Goal: Task Accomplishment & Management: Manage account settings

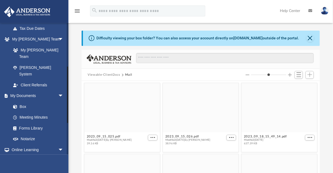
scroll to position [132, 0]
click at [24, 101] on link "Box" at bounding box center [40, 106] width 64 height 11
click at [112, 73] on button "Viewable-ClientDocs" at bounding box center [104, 75] width 32 height 5
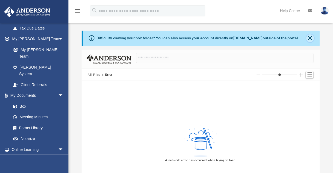
click at [311, 39] on button "Close" at bounding box center [311, 39] width 8 height 8
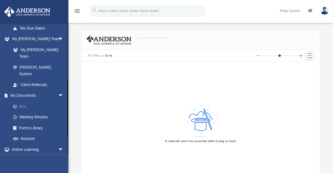
click at [23, 101] on link "Box" at bounding box center [40, 106] width 64 height 11
click at [93, 55] on button "All Files" at bounding box center [94, 55] width 13 height 5
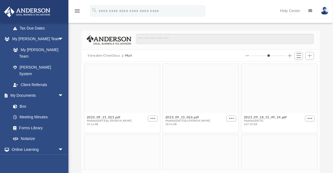
scroll to position [104, 235]
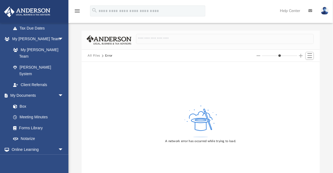
click at [93, 55] on button "All Files" at bounding box center [94, 55] width 13 height 5
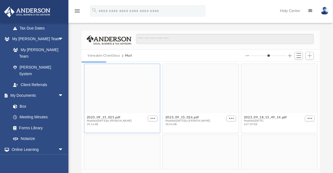
click at [131, 99] on div "grid" at bounding box center [122, 88] width 76 height 49
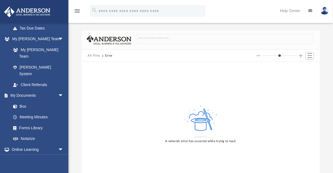
click at [26, 12] on img at bounding box center [27, 12] width 50 height 11
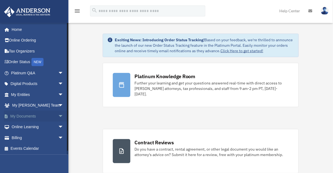
click at [24, 117] on link "My Documents arrow_drop_down" at bounding box center [38, 116] width 68 height 11
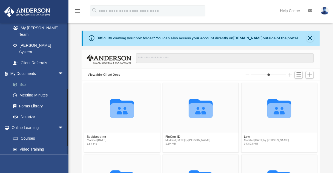
scroll to position [121, 235]
click at [26, 79] on link "Box" at bounding box center [40, 84] width 64 height 11
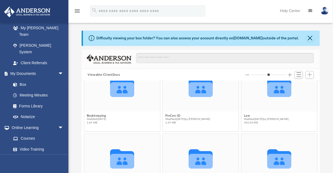
scroll to position [110, 0]
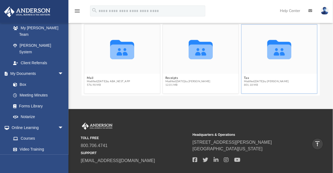
click at [277, 51] on icon "grid" at bounding box center [280, 52] width 24 height 15
click at [245, 78] on div "Collaborated Folder Bookkeeping Modified [DATE] 1.69 MB Collaborated Folder Fin…" at bounding box center [201, 34] width 238 height 125
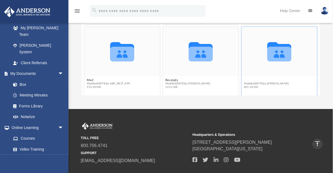
click at [247, 79] on button "Tax" at bounding box center [266, 81] width 45 height 4
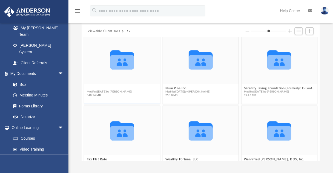
scroll to position [215, 0]
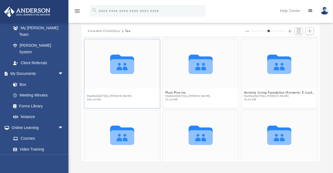
click at [108, 88] on figure "Collaborated Folder Personal Taxes Modified [DATE] by [PERSON_NAME] 348.24 MB" at bounding box center [122, 72] width 76 height 64
click at [101, 92] on button "Personal Taxes" at bounding box center [109, 93] width 45 height 4
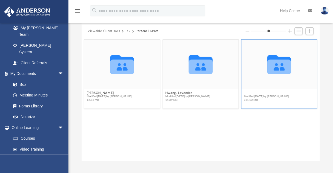
click at [291, 93] on button "Hwang, Ren-Her & [PERSON_NAME]" at bounding box center [272, 94] width 57 height 4
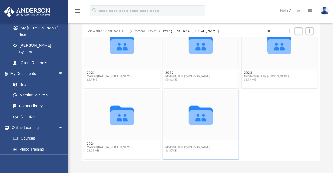
scroll to position [161, 0]
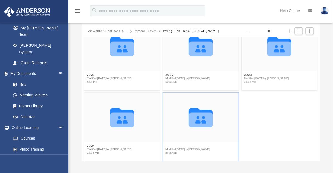
click at [171, 144] on div "Collaborated Folder 2018 Modified [DATE] by [PERSON_NAME] 44.82 MB Collaborated…" at bounding box center [201, 99] width 238 height 125
click at [170, 146] on button "2025" at bounding box center [187, 147] width 45 height 4
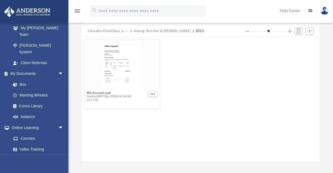
click at [161, 31] on button "Hwang, Ren-Her & [PERSON_NAME]" at bounding box center [162, 31] width 57 height 5
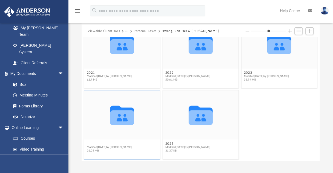
scroll to position [161, 0]
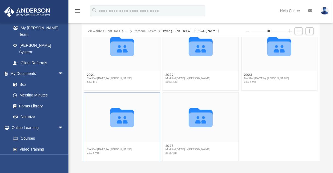
click at [93, 143] on div "Collaborated Folder 2018 Modified [DATE] by [PERSON_NAME] 44.82 MB Collaborated…" at bounding box center [201, 99] width 238 height 125
click at [93, 146] on button "2024" at bounding box center [109, 147] width 45 height 4
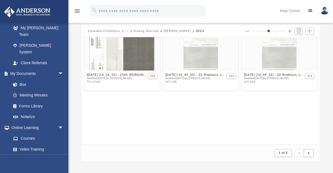
scroll to position [3, 4]
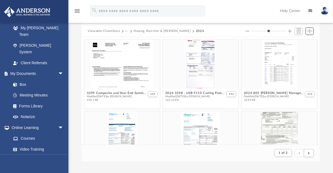
click at [310, 32] on span "Add" at bounding box center [310, 31] width 5 height 5
click at [297, 43] on li "Upload" at bounding box center [302, 42] width 18 height 6
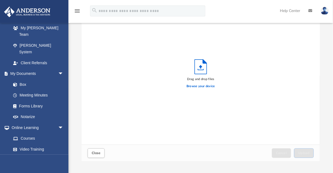
scroll to position [136, 235]
click at [197, 87] on label "Browse your device" at bounding box center [201, 86] width 28 height 5
click at [0, 0] on input "Browse your device" at bounding box center [0, 0] width 0 height 0
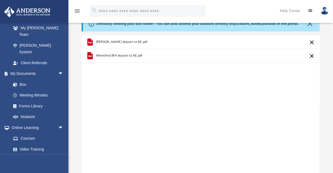
scroll to position [66, 0]
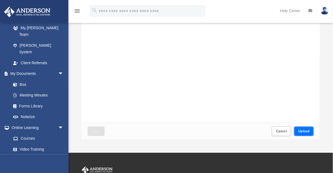
click at [305, 130] on span "Upload" at bounding box center [304, 131] width 12 height 3
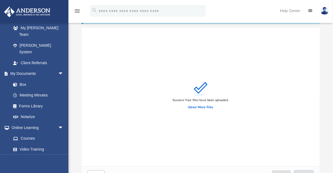
scroll to position [132, 0]
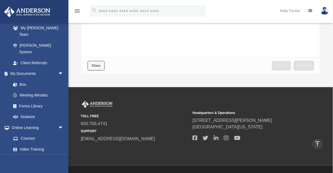
click at [97, 66] on span "Close" at bounding box center [96, 65] width 9 height 3
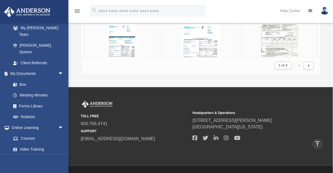
scroll to position [0, 0]
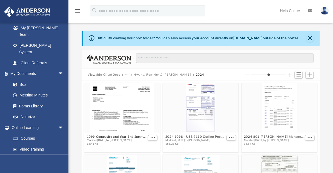
click at [109, 75] on button "Viewable-ClientDocs" at bounding box center [104, 75] width 32 height 5
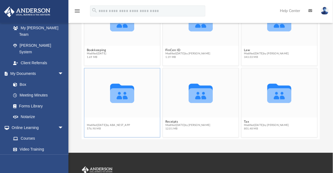
scroll to position [19, 0]
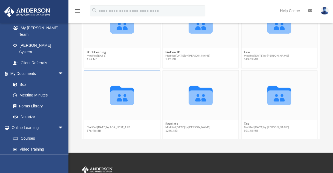
click at [92, 121] on div "Collaborated Folder Bookkeeping Modified [DATE] 1.69 MB Collaborated Folder Fin…" at bounding box center [201, 77] width 238 height 125
click at [89, 123] on button "Mail" at bounding box center [109, 124] width 44 height 4
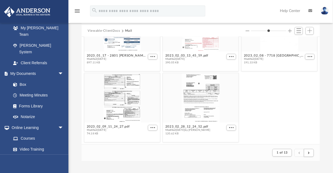
scroll to position [88, 0]
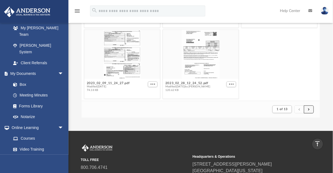
click at [309, 109] on span "submit" at bounding box center [309, 109] width 2 height 3
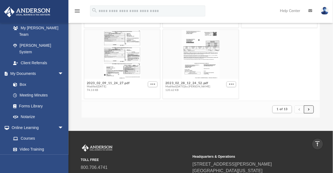
click at [309, 109] on span "submit" at bounding box center [309, 109] width 2 height 3
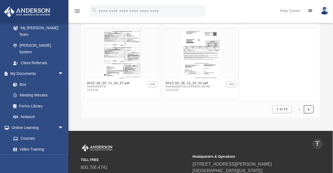
click at [309, 109] on span "submit" at bounding box center [309, 109] width 2 height 3
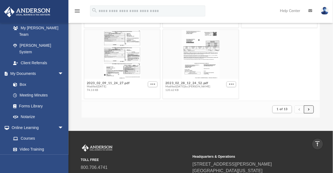
click at [309, 109] on span "submit" at bounding box center [309, 109] width 2 height 3
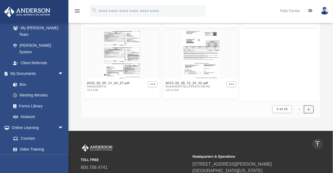
click at [309, 109] on span "submit" at bounding box center [309, 109] width 2 height 3
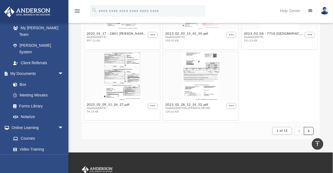
scroll to position [66, 0]
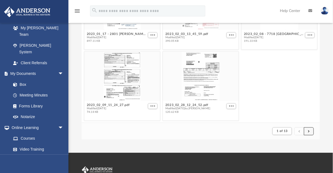
click at [309, 131] on span "submit" at bounding box center [309, 131] width 2 height 3
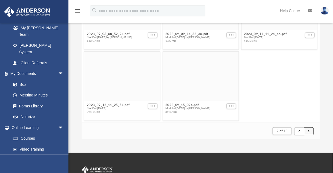
click at [308, 132] on button "submit" at bounding box center [309, 132] width 10 height 8
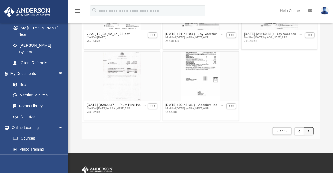
click at [309, 131] on span "submit" at bounding box center [309, 131] width 2 height 3
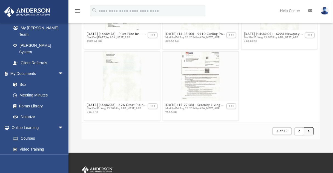
click at [309, 131] on span "submit" at bounding box center [309, 131] width 2 height 3
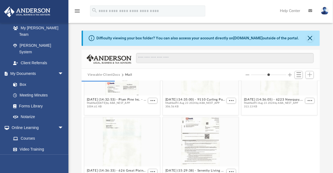
scroll to position [1085, 0]
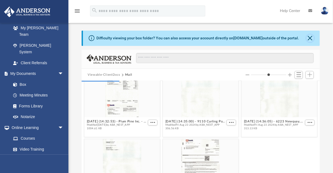
click at [308, 39] on button "Close" at bounding box center [311, 39] width 8 height 8
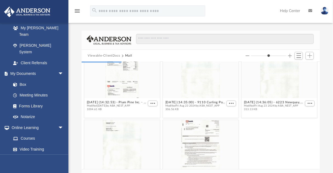
scroll to position [110, 0]
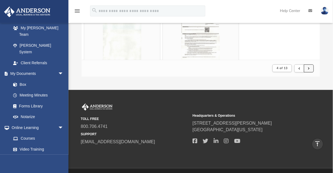
click at [308, 68] on button "submit" at bounding box center [309, 69] width 10 height 8
click at [308, 69] on span "submit" at bounding box center [309, 68] width 2 height 3
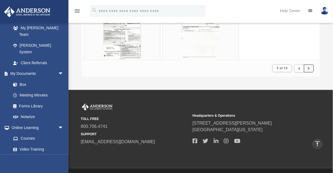
click at [309, 70] on button "submit" at bounding box center [309, 69] width 10 height 8
click at [309, 68] on span "submit" at bounding box center [309, 68] width 2 height 3
click at [308, 68] on button "submit" at bounding box center [309, 69] width 10 height 8
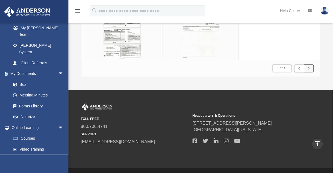
type input "*"
